Goal: Transaction & Acquisition: Purchase product/service

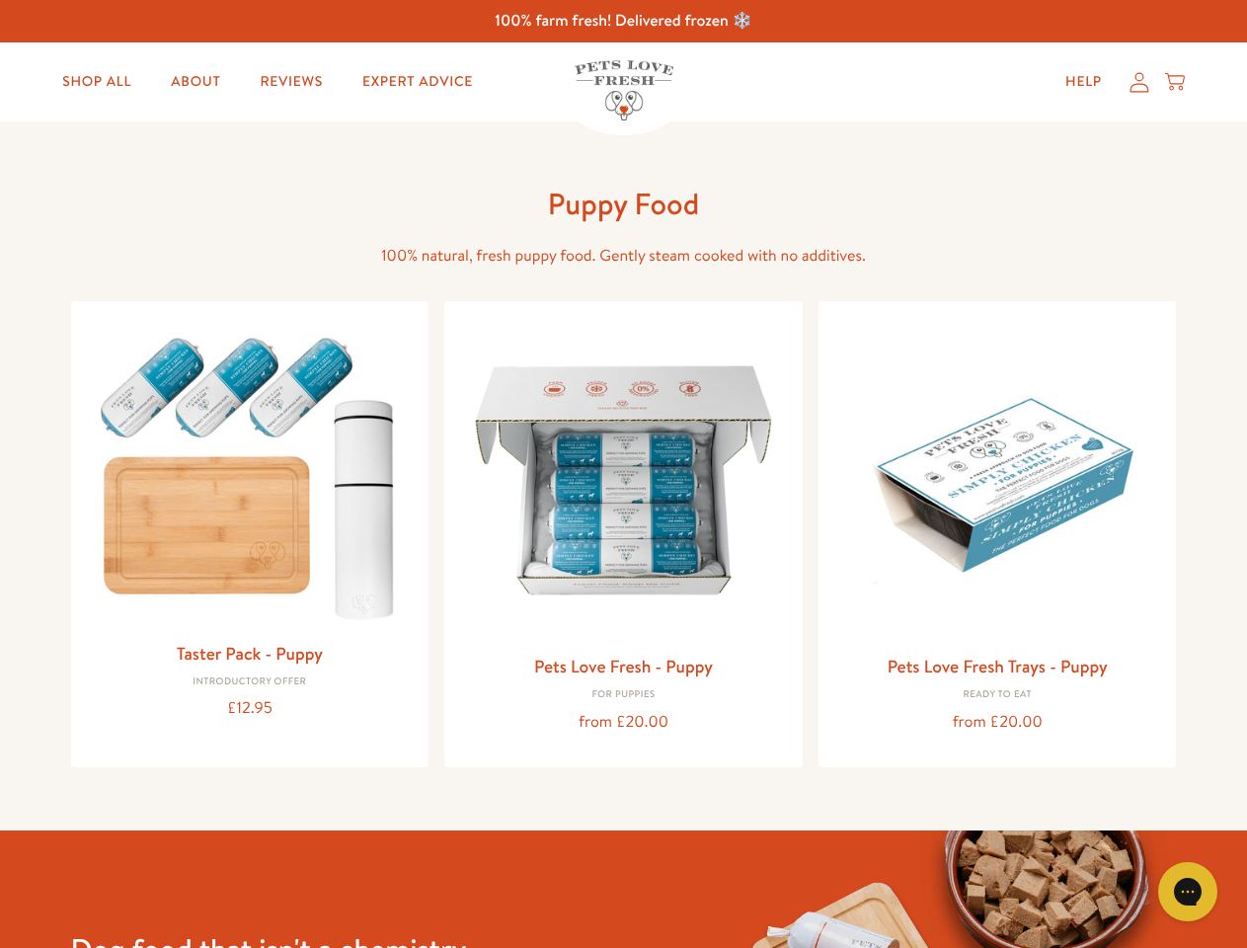
click at [1188, 891] on icon "Gorgias live chat" at bounding box center [1187, 891] width 19 height 19
